Goal: Task Accomplishment & Management: Use online tool/utility

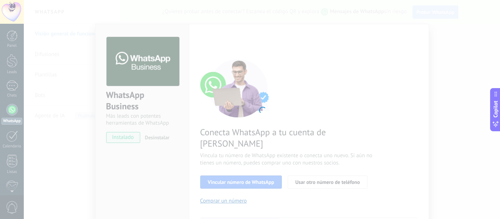
click at [146, 158] on div at bounding box center [262, 109] width 476 height 219
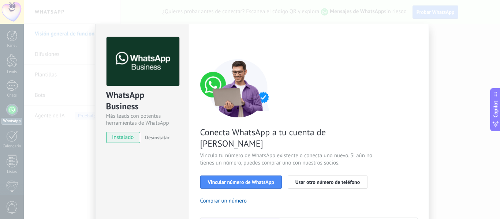
drag, startPoint x: 220, startPoint y: 142, endPoint x: 237, endPoint y: 137, distance: 17.7
click at [237, 137] on span "Conecta WhatsApp a tu cuenta de [PERSON_NAME]" at bounding box center [287, 138] width 174 height 23
click at [318, 104] on div "Conecta WhatsApp a tu cuenta de Kommo Vincula tu número de WhatsApp existente o…" at bounding box center [309, 168] width 218 height 218
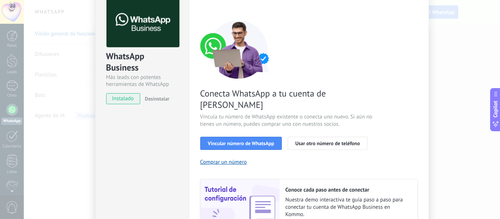
scroll to position [73, 0]
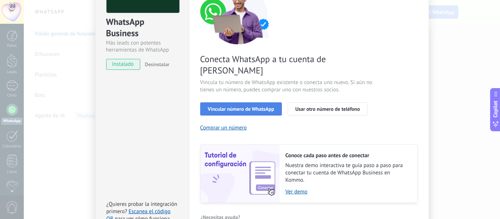
click at [265, 103] on button "Vincular número de WhatsApp" at bounding box center [241, 109] width 82 height 13
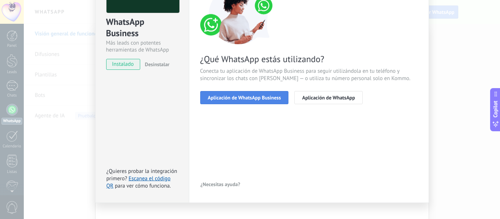
click at [267, 94] on button "Aplicación de WhatsApp Business" at bounding box center [244, 97] width 89 height 13
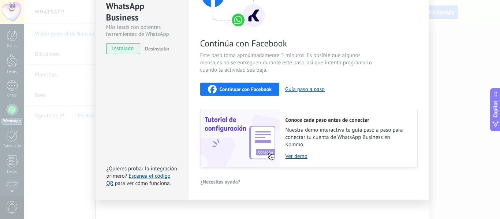
scroll to position [97, 0]
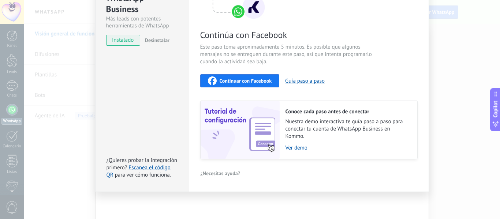
click at [267, 178] on div "¿Necesitas ayuda?" at bounding box center [309, 173] width 218 height 11
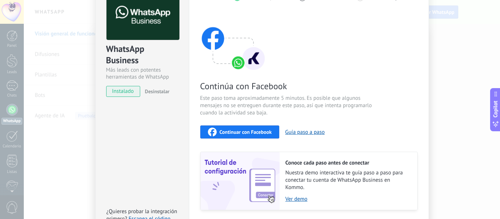
scroll to position [0, 0]
